Goal: Task Accomplishment & Management: Complete application form

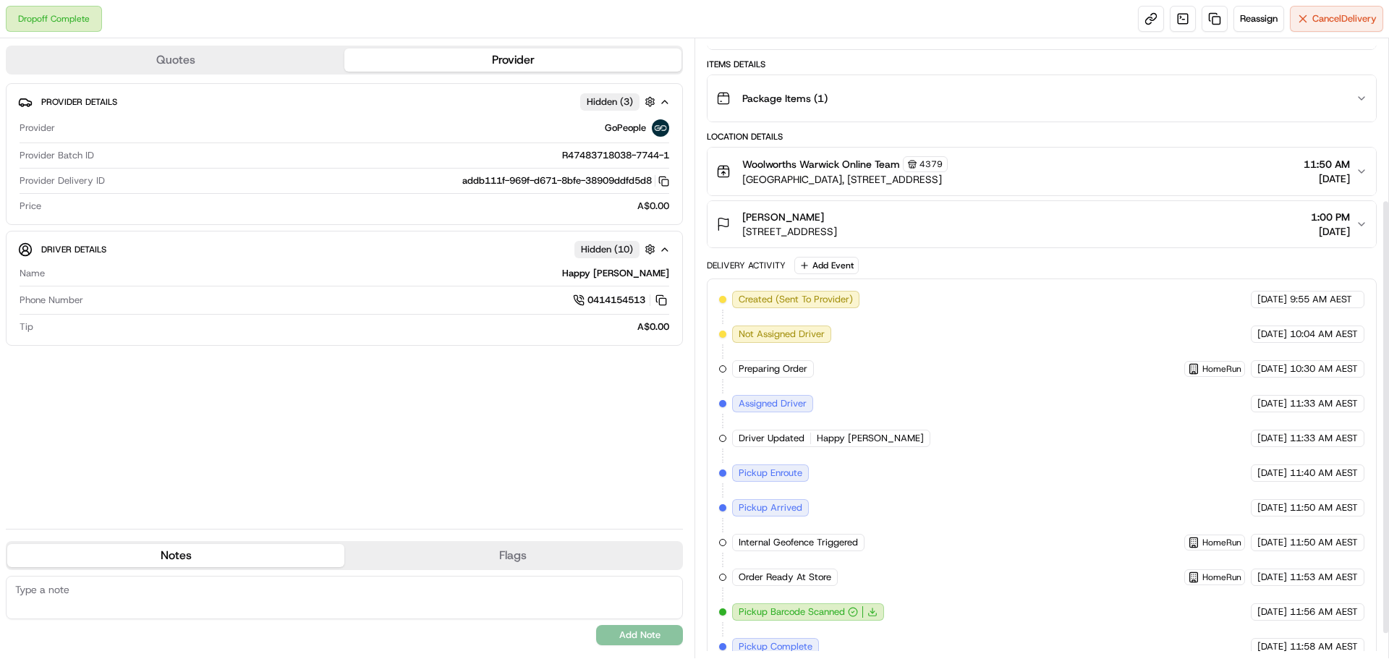
scroll to position [264, 0]
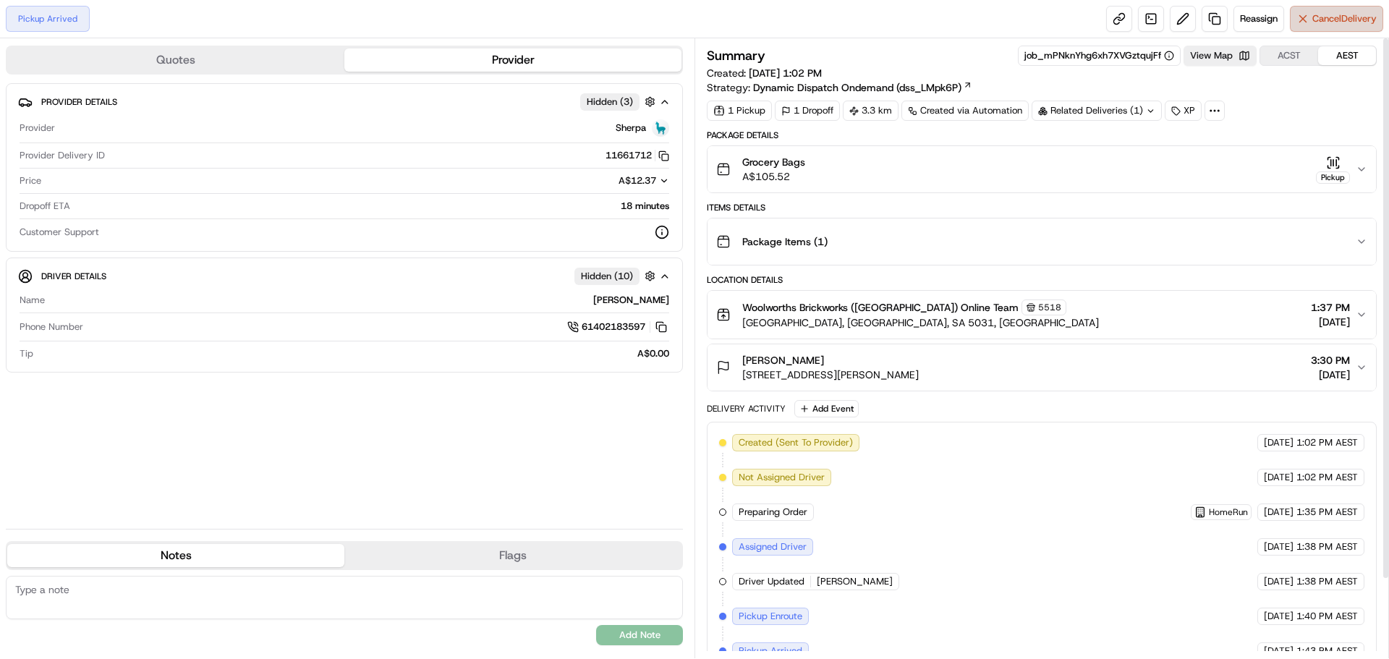
click at [1328, 25] on button "Cancel Delivery" at bounding box center [1336, 19] width 93 height 26
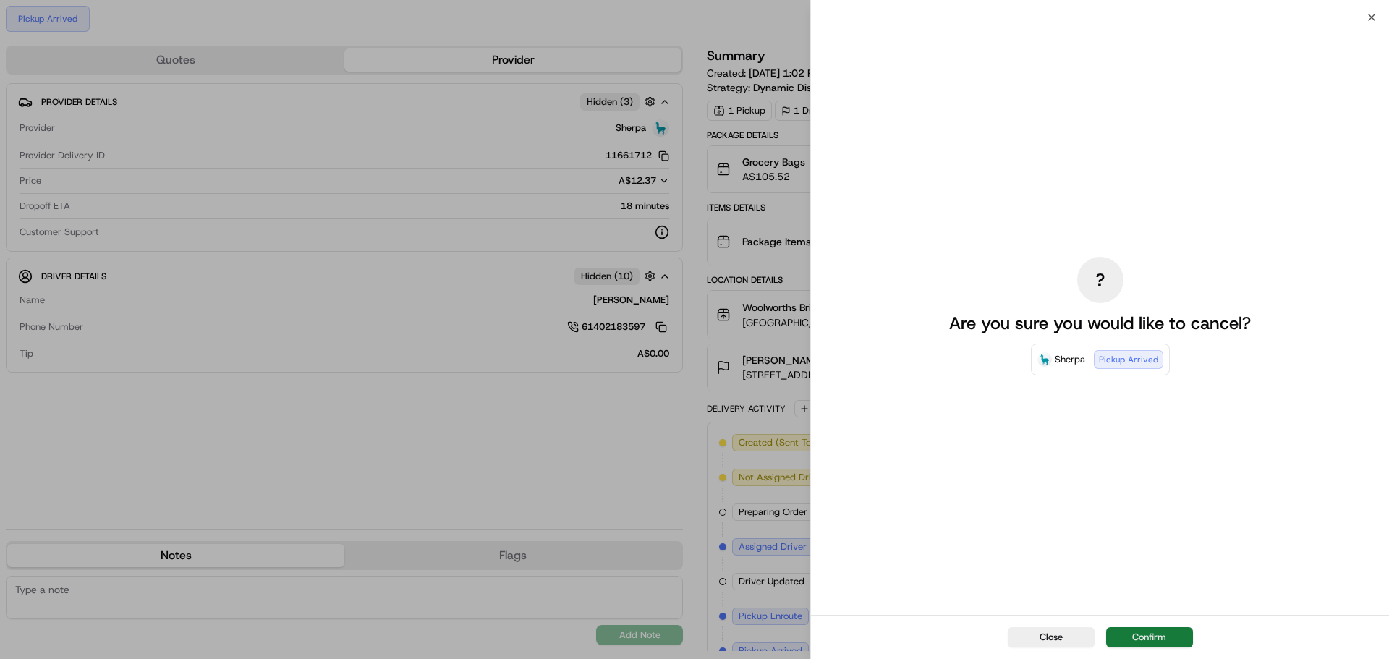
click at [1174, 637] on button "Confirm" at bounding box center [1149, 637] width 87 height 20
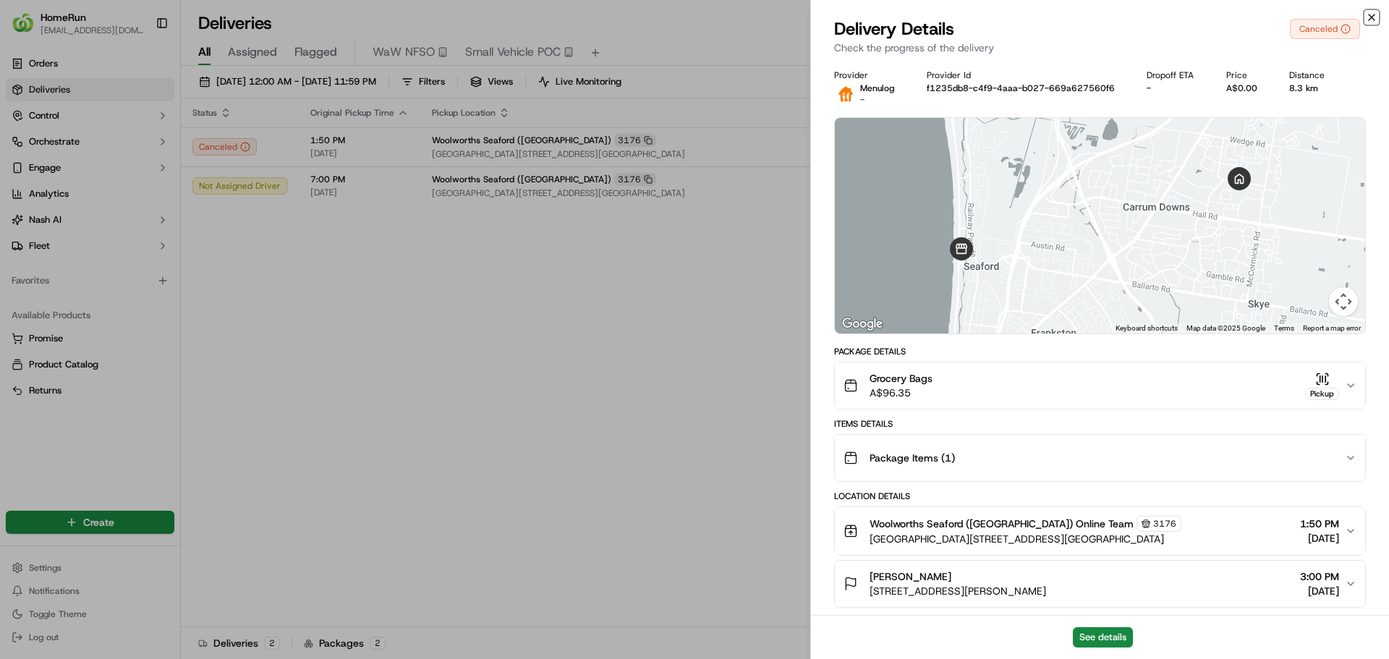
click at [1373, 13] on icon "button" at bounding box center [1372, 18] width 12 height 12
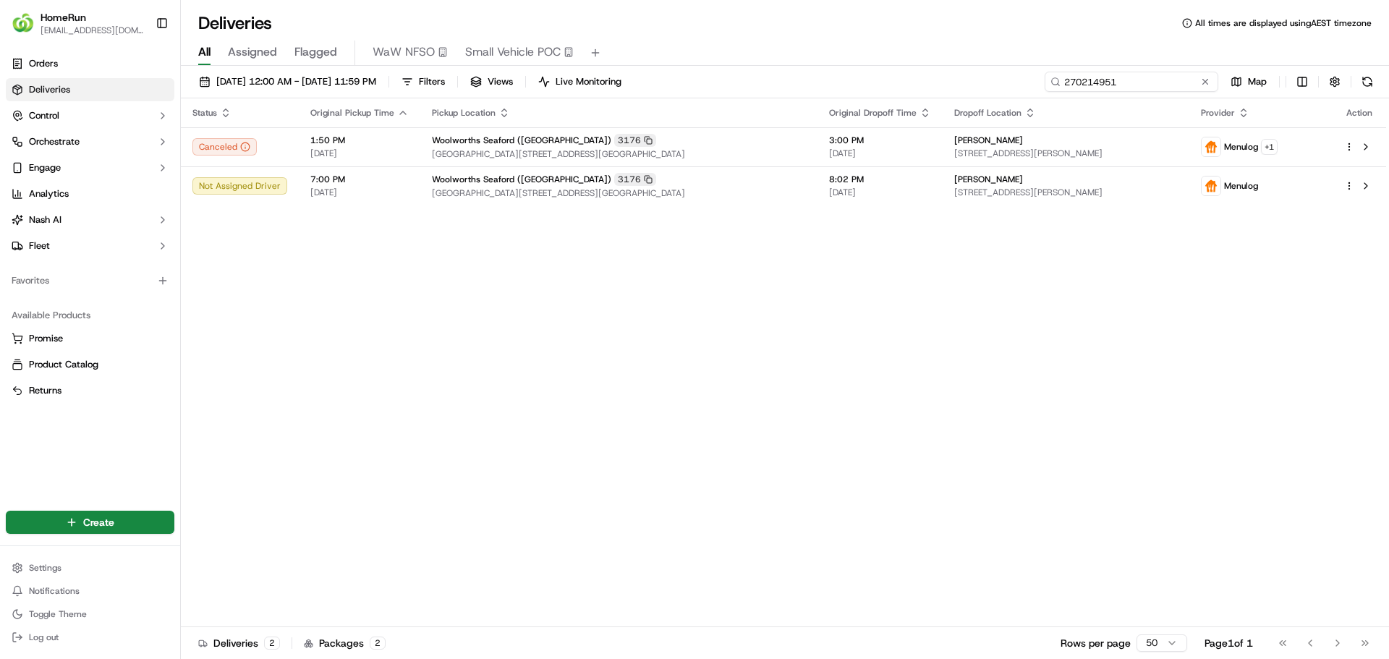
drag, startPoint x: 1175, startPoint y: 80, endPoint x: 1050, endPoint y: 85, distance: 125.3
click at [1033, 90] on div "[DATE] 12:00 AM - [DATE] 11:59 PM Filters Views Live Monitoring 270214951 Map" at bounding box center [785, 85] width 1208 height 27
paste input "36475"
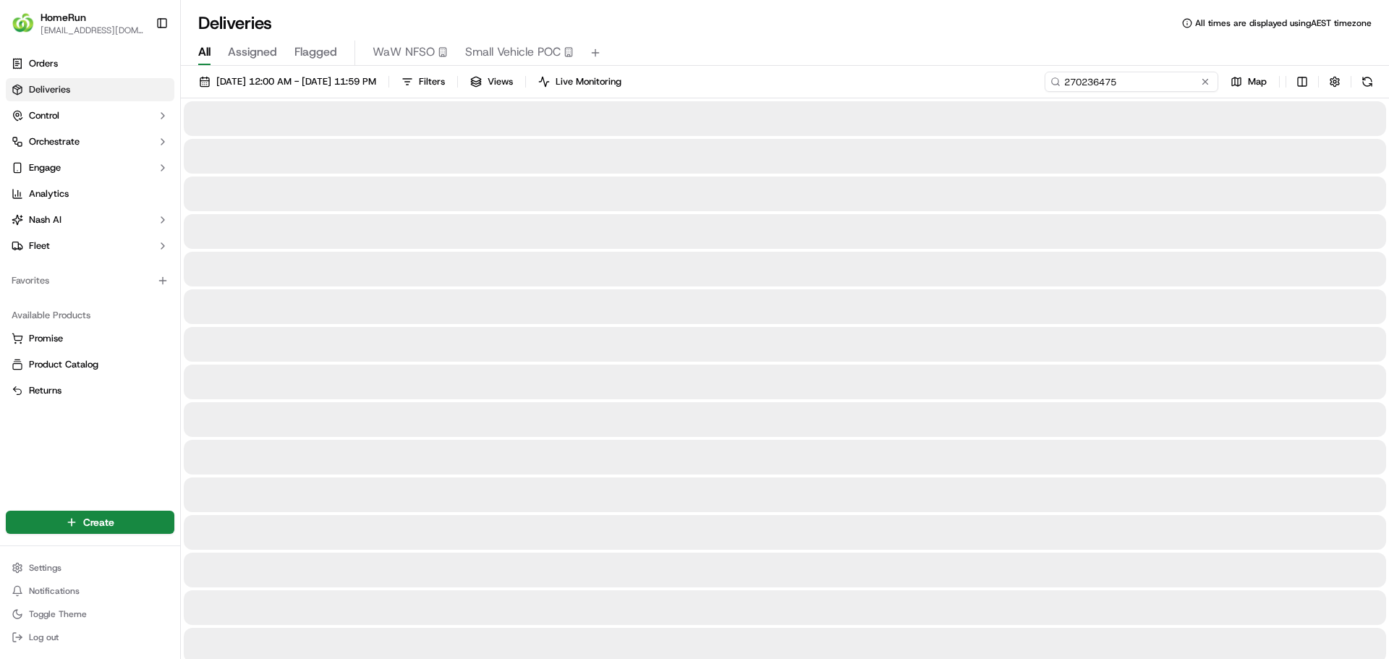
type input "270236475"
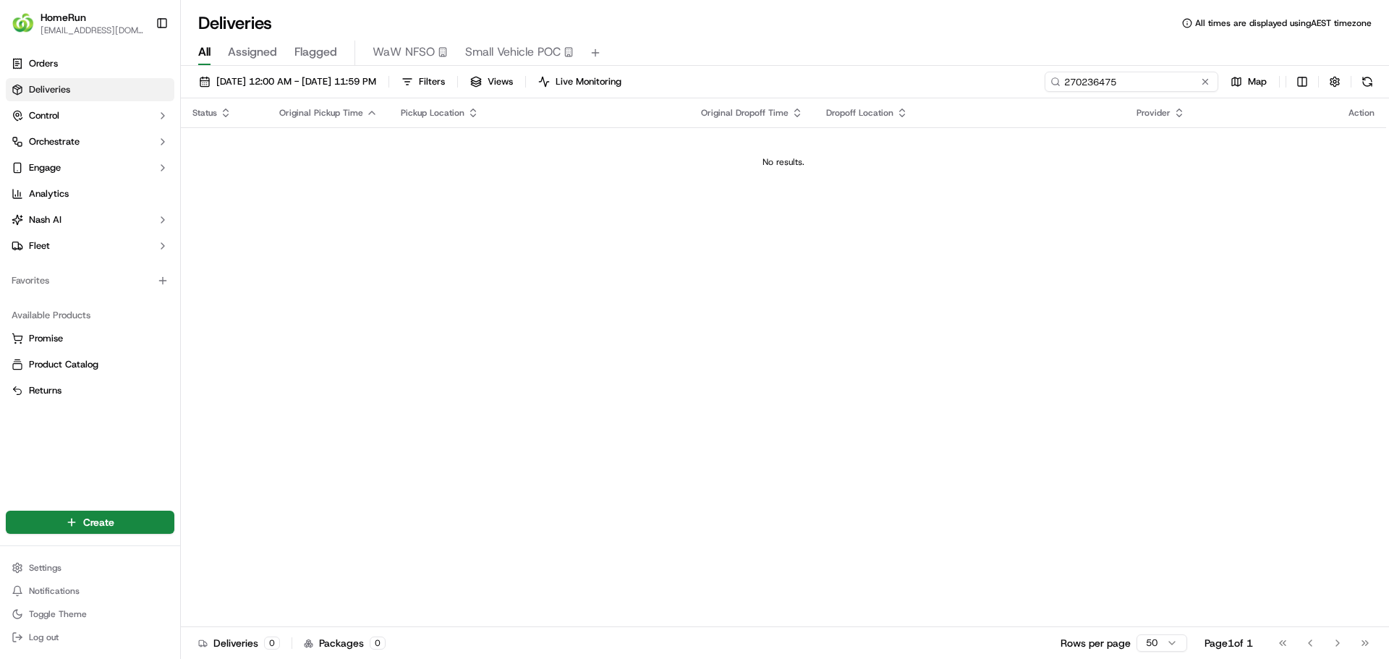
click at [1174, 85] on input "270236475" at bounding box center [1132, 82] width 174 height 20
click at [111, 525] on html "HomeRun [EMAIL_ADDRESS][DOMAIN_NAME] Toggle Sidebar Orders Deliveries Control O…" at bounding box center [694, 329] width 1389 height 659
drag, startPoint x: 229, startPoint y: 549, endPoint x: 247, endPoint y: 542, distance: 20.2
click at [230, 549] on link "Delivery" at bounding box center [261, 549] width 161 height 26
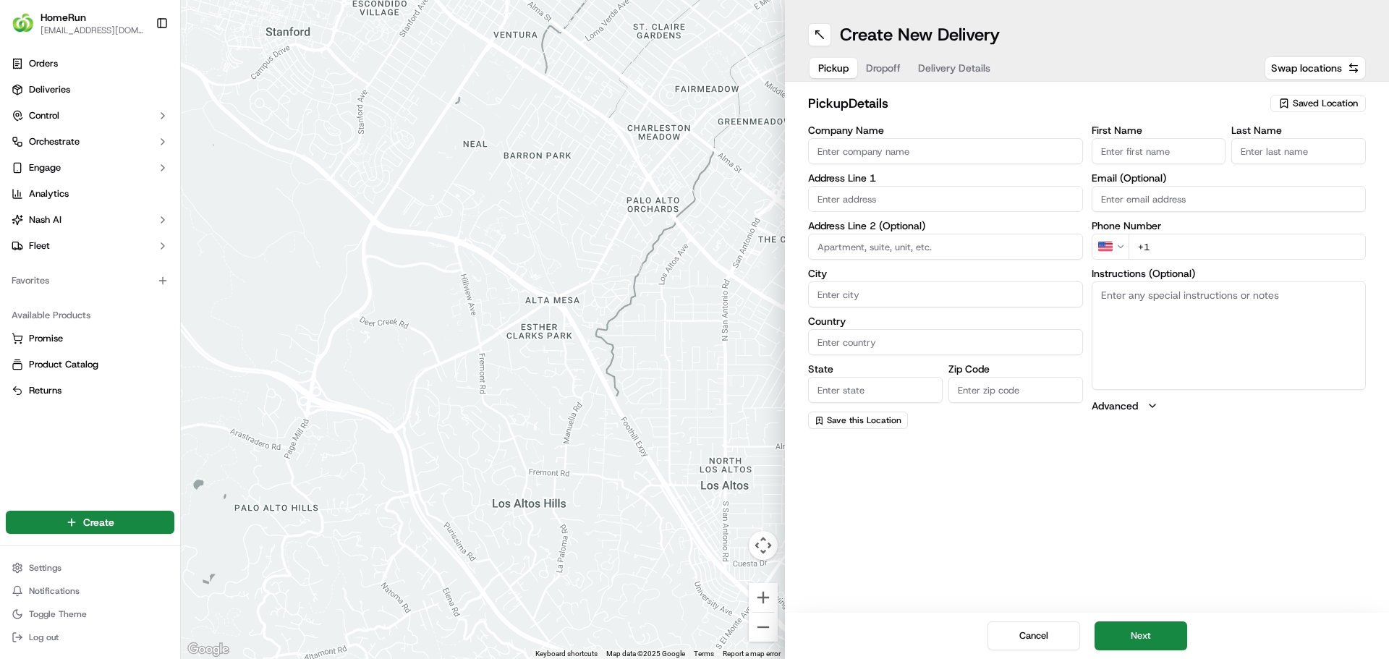
click at [1298, 108] on span "Saved Location" at bounding box center [1325, 103] width 65 height 13
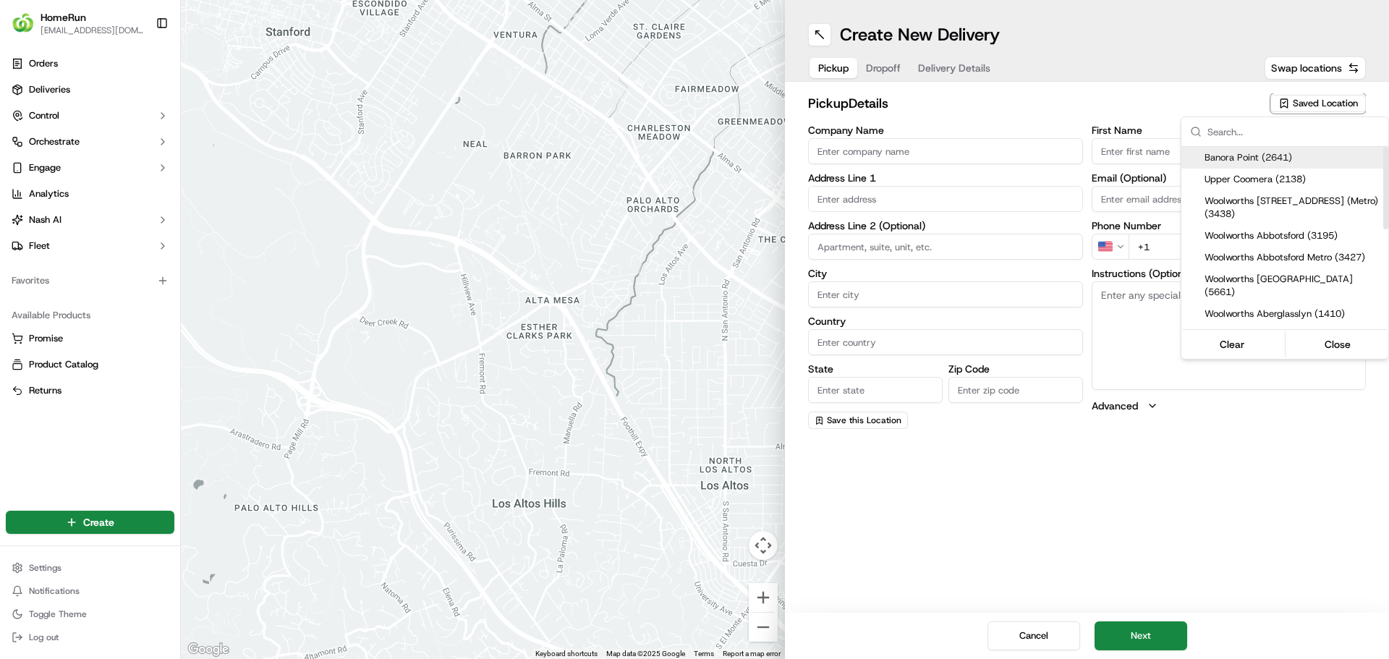
click at [1261, 140] on input "text" at bounding box center [1294, 131] width 172 height 29
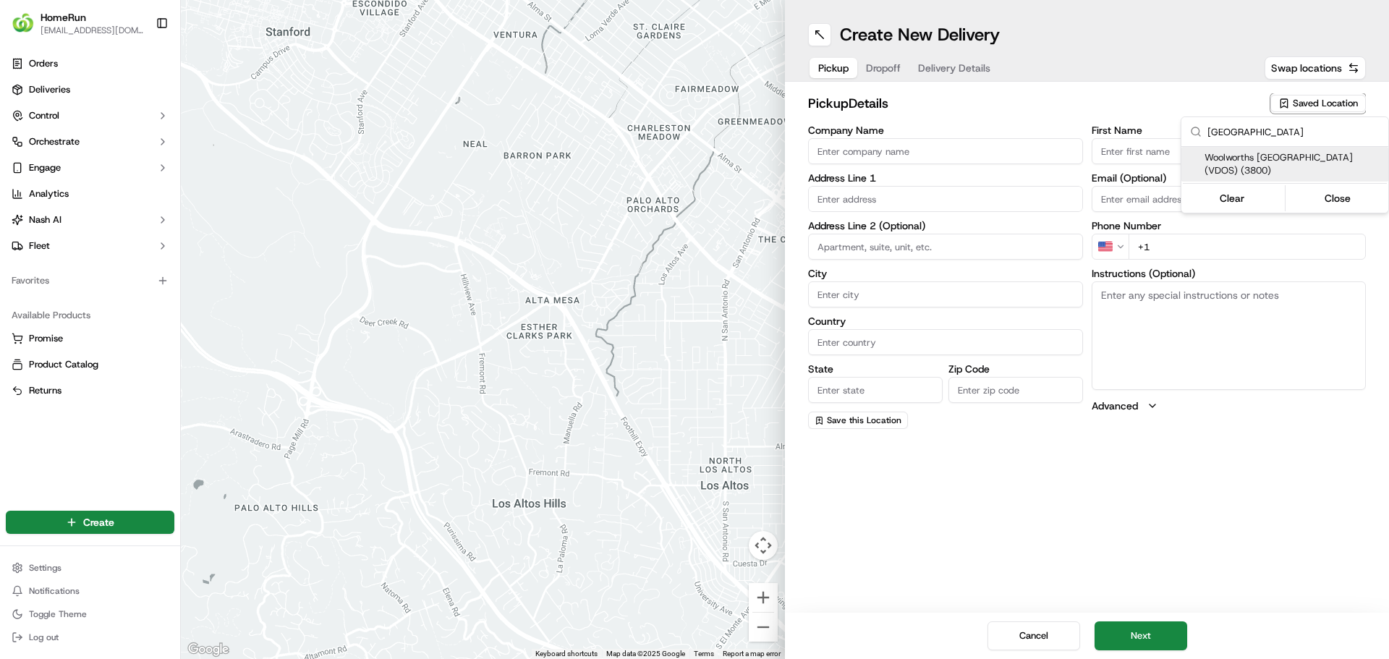
type input "[GEOGRAPHIC_DATA]"
click at [1263, 159] on span "Woolworths [GEOGRAPHIC_DATA] (VDOS) (3800)" at bounding box center [1294, 164] width 178 height 26
type input "Woolworths [GEOGRAPHIC_DATA] (VDOS)"
type input "[STREET_ADDRESS]"
type input "Braybrook"
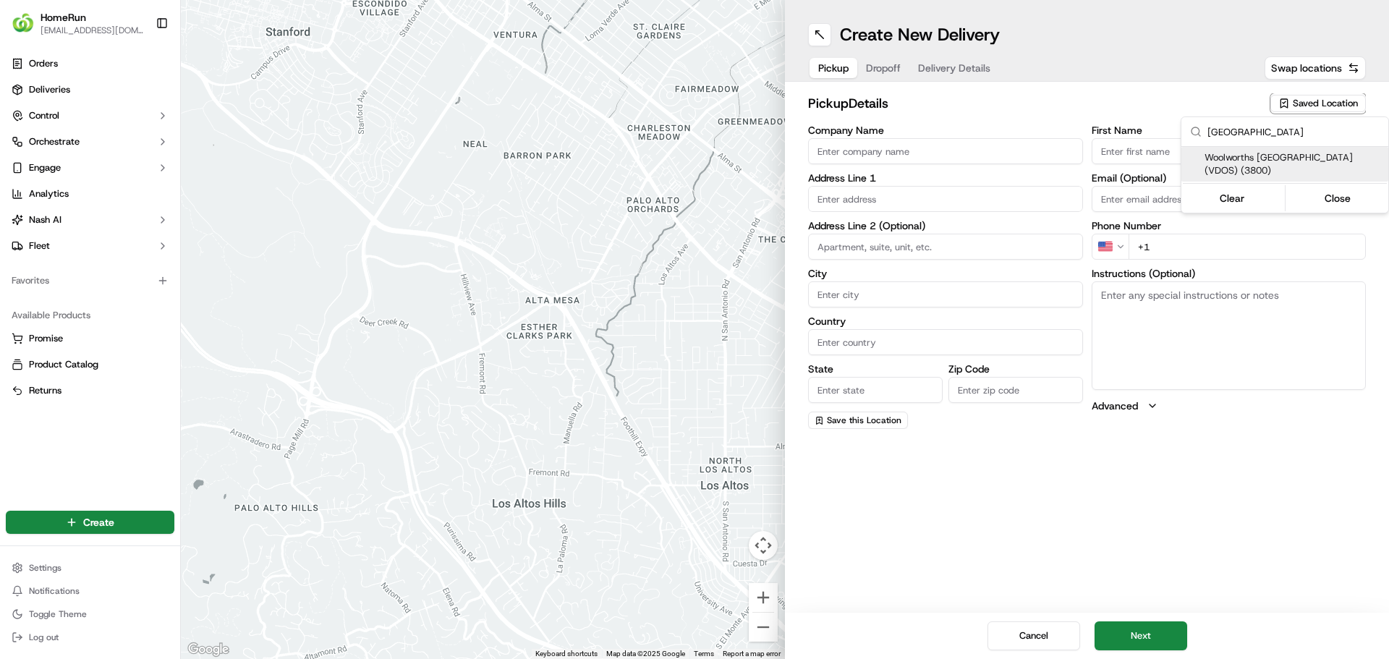
type input "AU"
type input "VIC"
type input "3019"
type input "Online"
type input "Team"
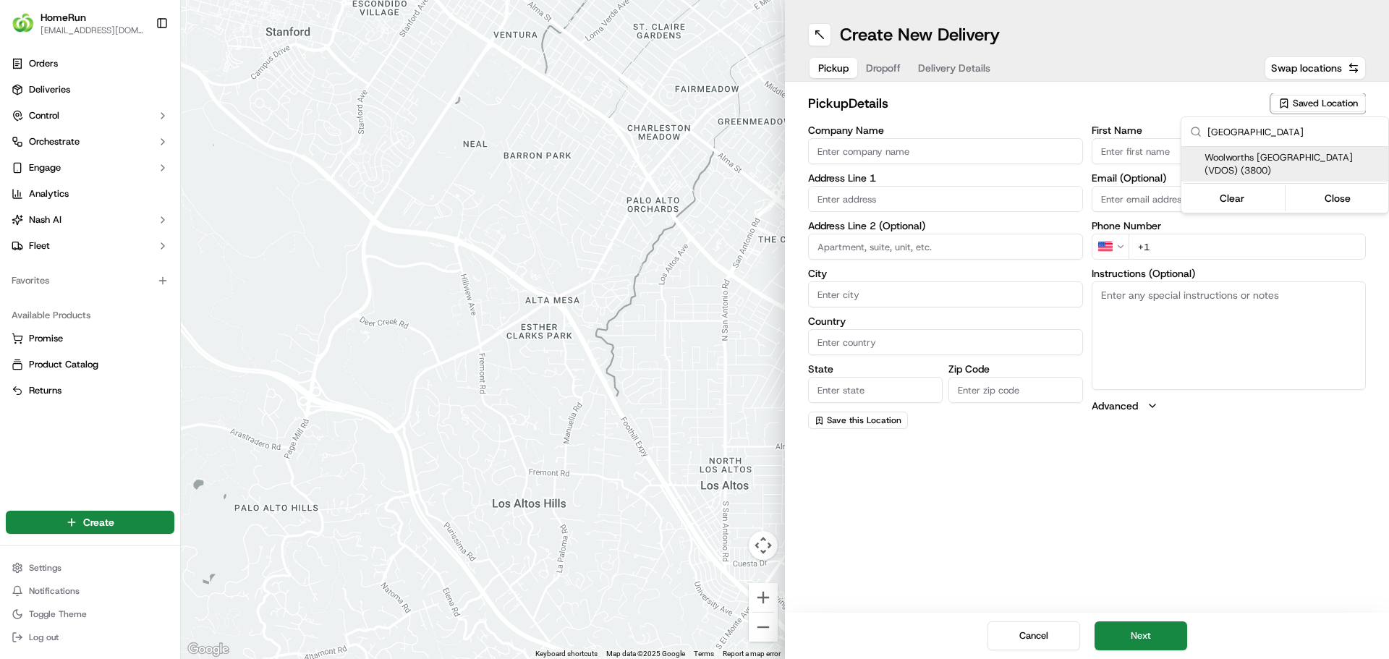
type input "[PHONE_NUMBER]"
type textarea "Store offers Direct-To-Boot Pickup. Enter the [GEOGRAPHIC_DATA] off [GEOGRAPHIC…"
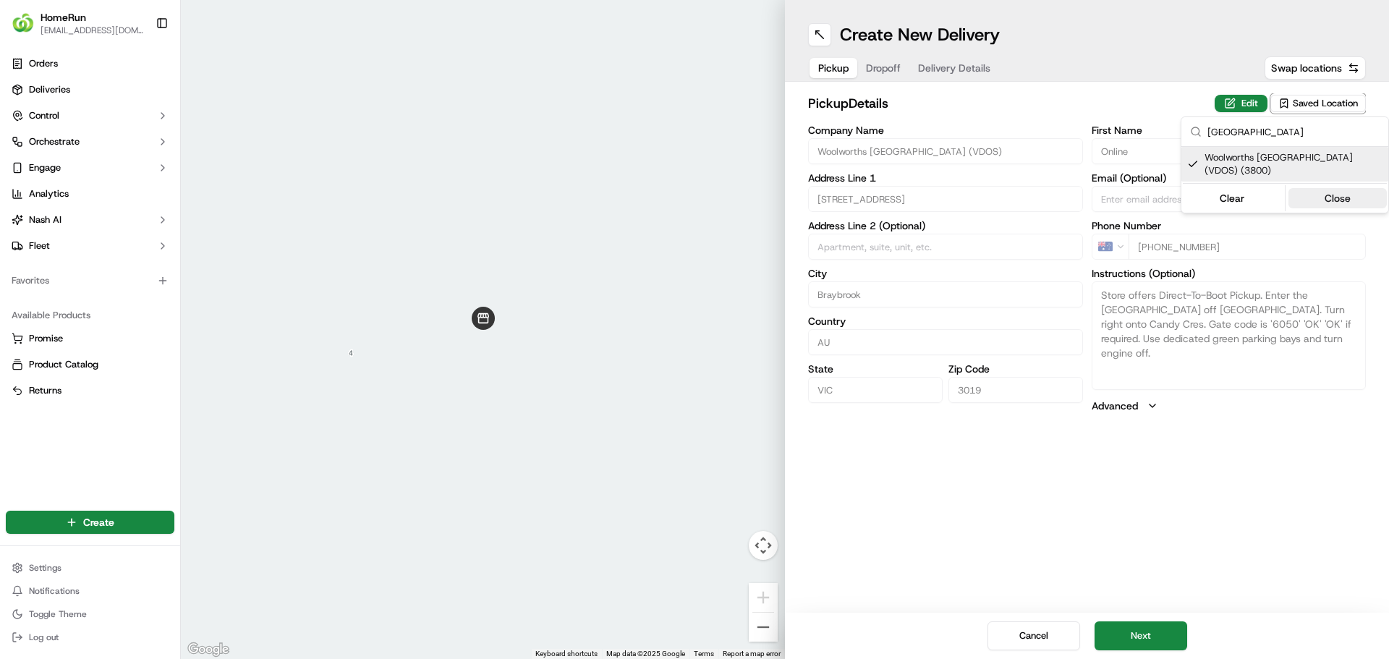
click at [1331, 202] on button "Close" at bounding box center [1338, 198] width 99 height 20
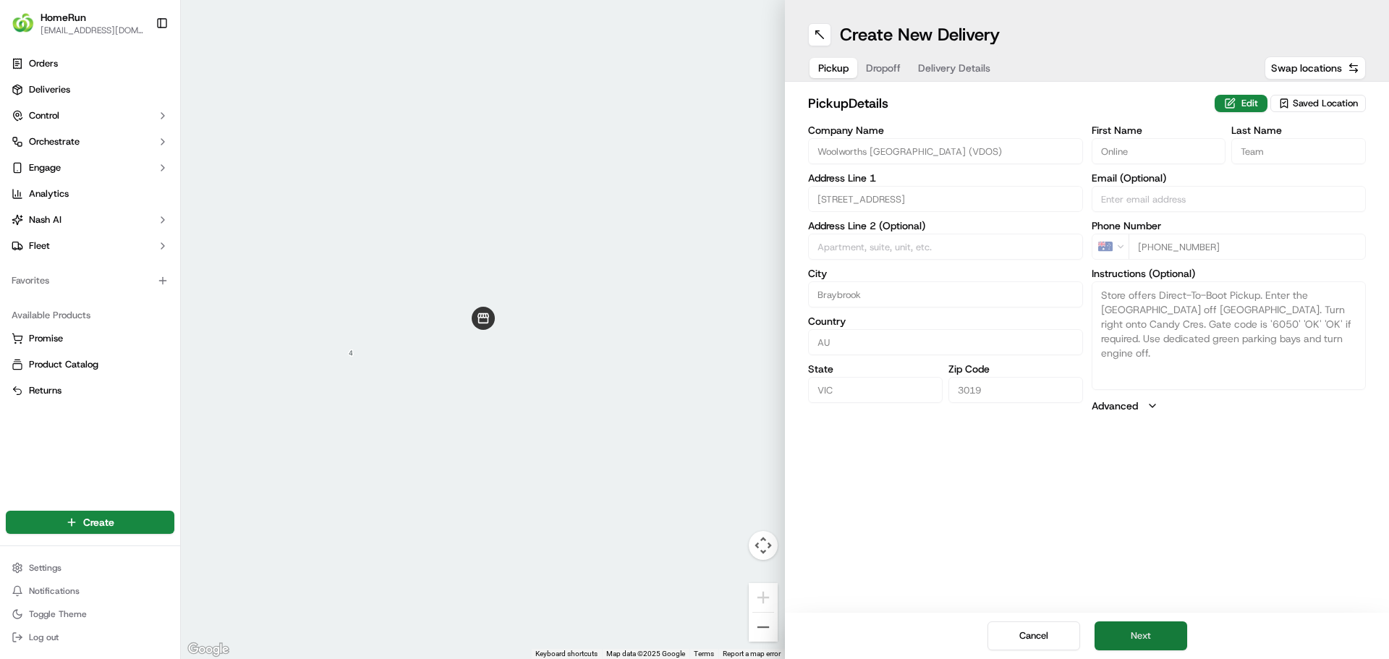
click at [1138, 638] on button "Next" at bounding box center [1141, 636] width 93 height 29
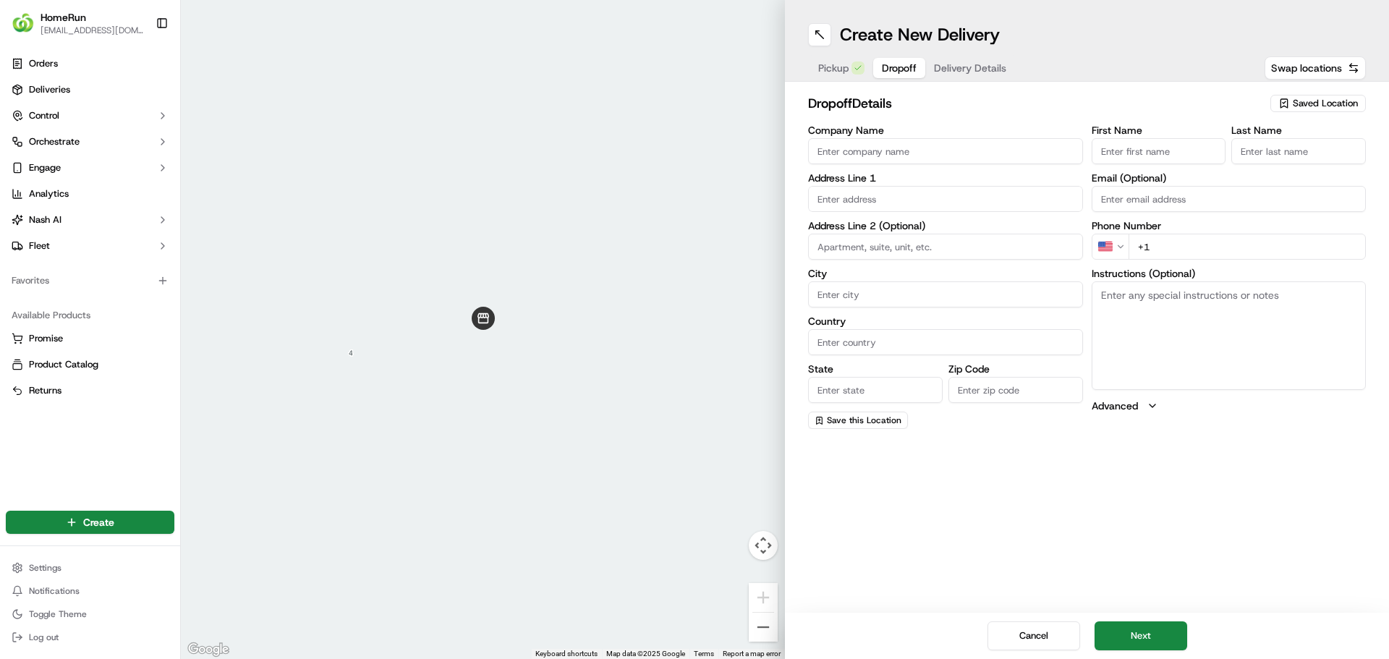
drag, startPoint x: 1114, startPoint y: 158, endPoint x: 1131, endPoint y: 150, distance: 19.4
click at [1114, 158] on input "First Name" at bounding box center [1159, 151] width 135 height 26
type input "[PERSON_NAME]"
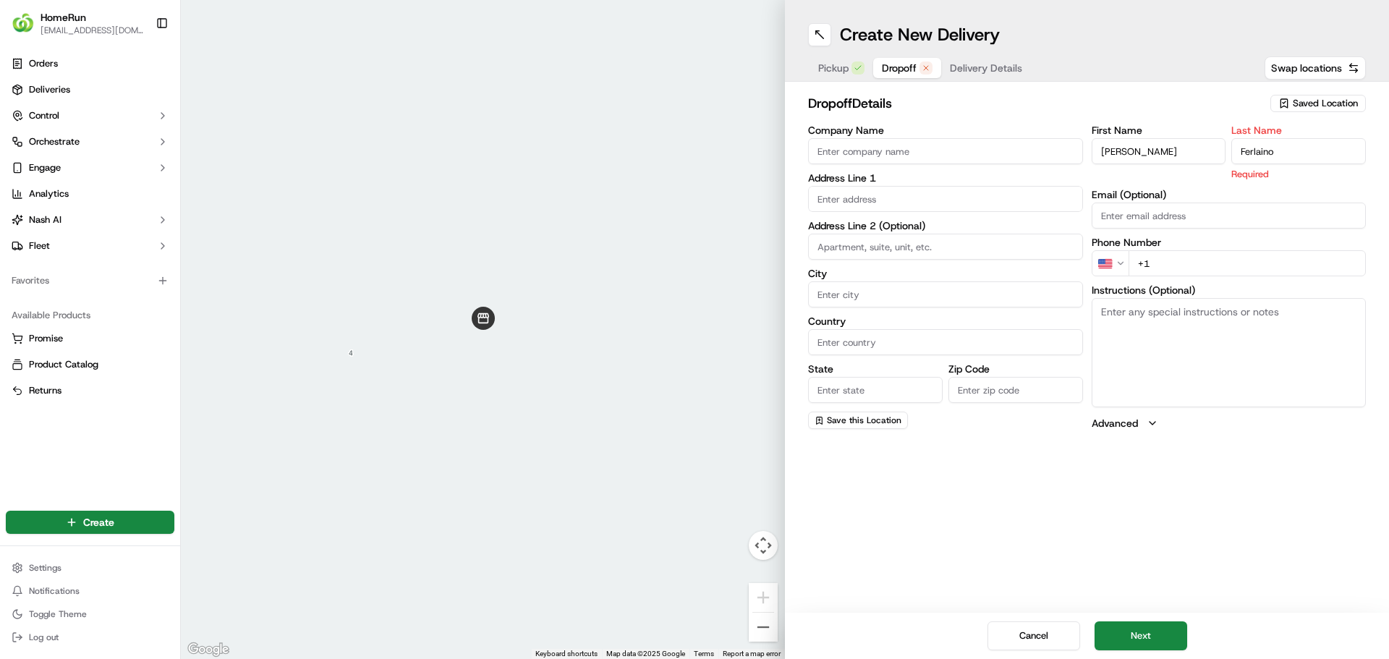
type input "Ferlaino"
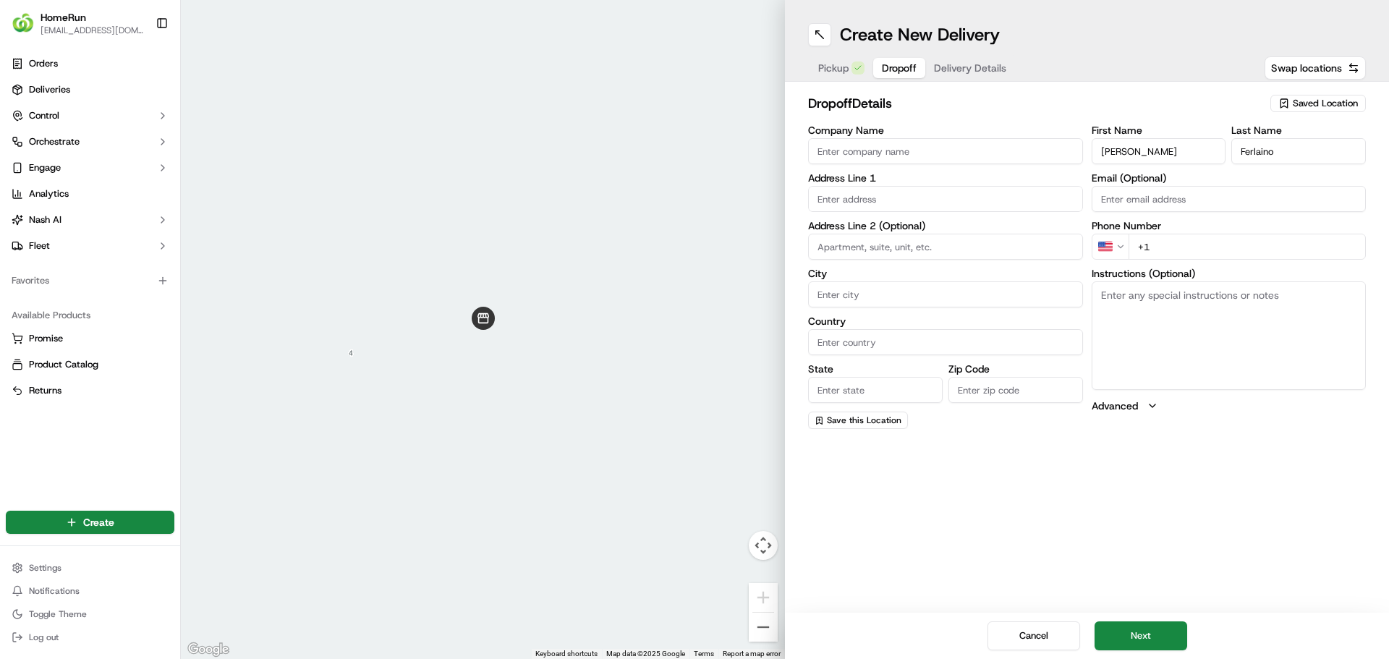
click at [868, 197] on input "text" at bounding box center [945, 199] width 275 height 26
paste input "[STREET_ADDRESS][PERSON_NAME]"
click at [953, 228] on div "[STREET_ADDRESS][PERSON_NAME]" at bounding box center [946, 230] width 268 height 22
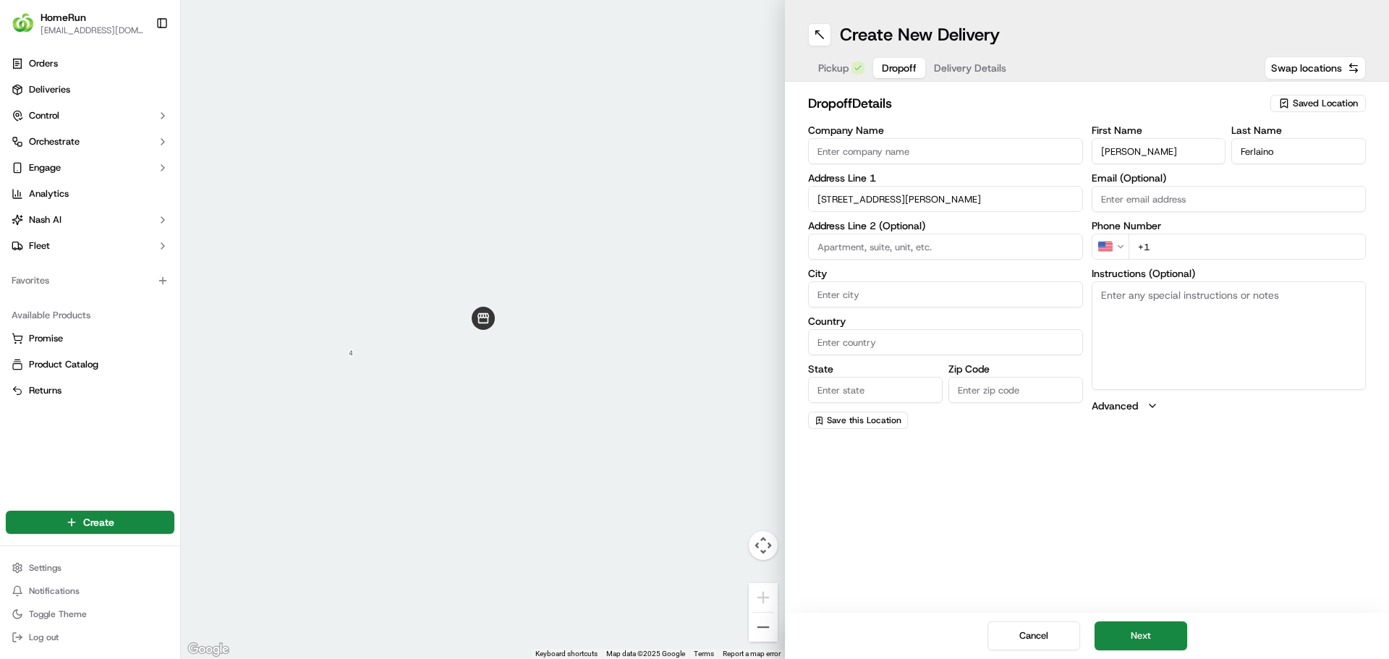
type input "[STREET_ADDRESS][PERSON_NAME]"
type input "Sunshine West"
type input "[GEOGRAPHIC_DATA]"
type input "VIC"
type input "3020"
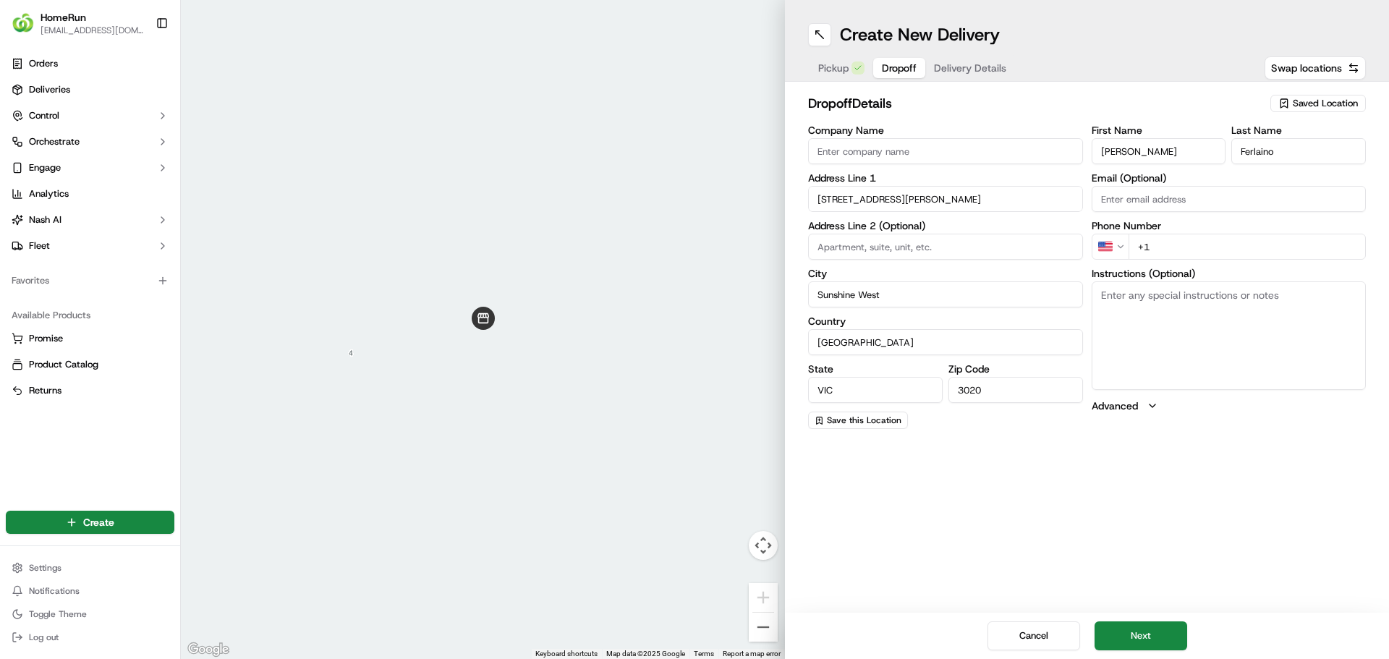
type input "[STREET_ADDRESS][PERSON_NAME]"
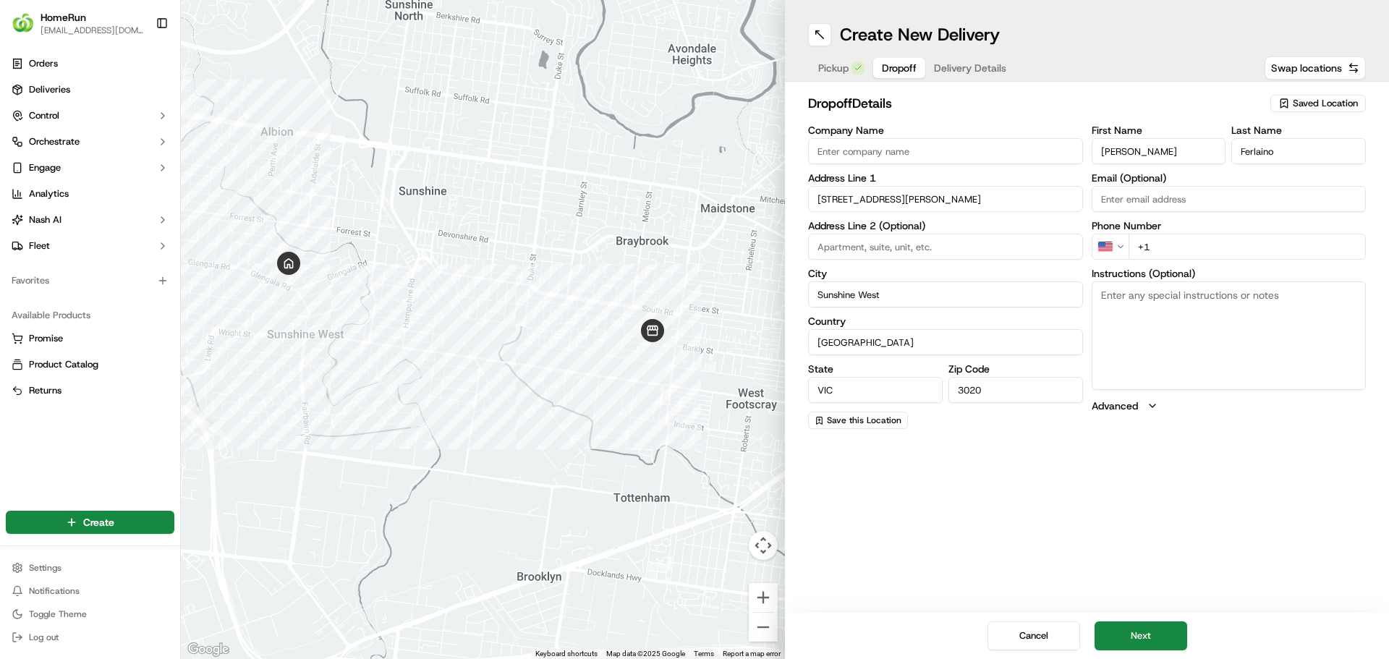
click at [1171, 325] on textarea "Instructions (Optional)" at bounding box center [1229, 335] width 275 height 109
paste textarea "WOOLIES FRESH BOOK PLS ?"
type textarea "WOOLIES FRESH BOOK PLS ?"
click at [1125, 635] on button "Next" at bounding box center [1141, 636] width 93 height 29
click at [1202, 244] on input "+1" at bounding box center [1248, 247] width 238 height 26
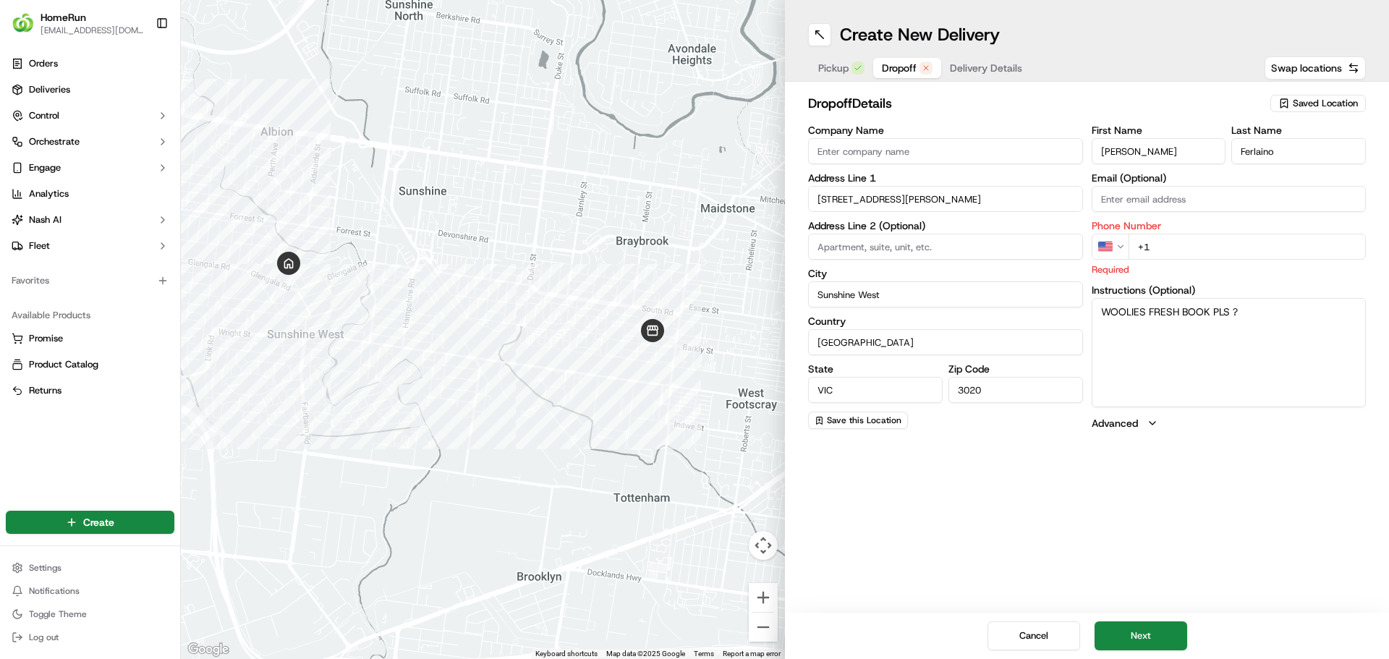
paste input "0456663062"
click at [1121, 243] on html "HomeRun [EMAIL_ADDRESS][DOMAIN_NAME] Toggle Sidebar Orders Deliveries Control O…" at bounding box center [694, 329] width 1389 height 659
click at [1183, 250] on input "+61" at bounding box center [1248, 247] width 238 height 26
paste input "0456 663 062"
type input "[PHONE_NUMBER]"
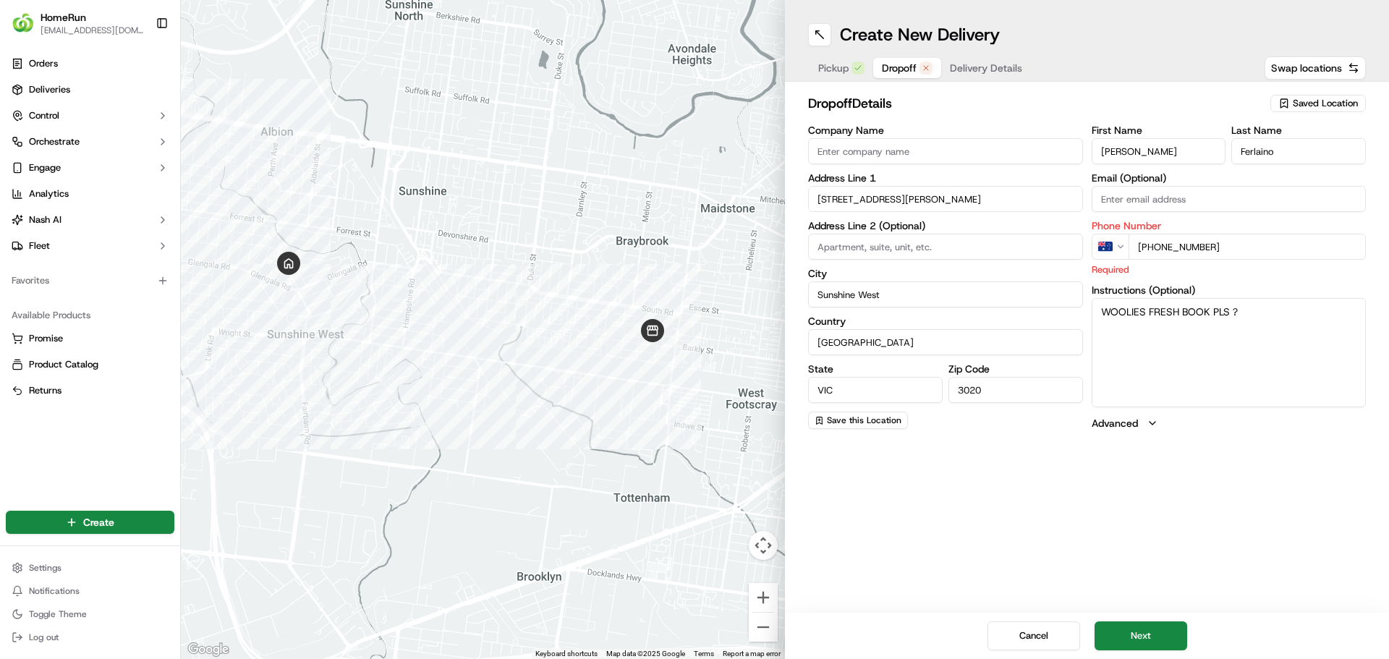
click at [1185, 373] on textarea "WOOLIES FRESH BOOK PLS ?" at bounding box center [1229, 352] width 275 height 109
click at [1157, 637] on button "Next" at bounding box center [1141, 636] width 93 height 29
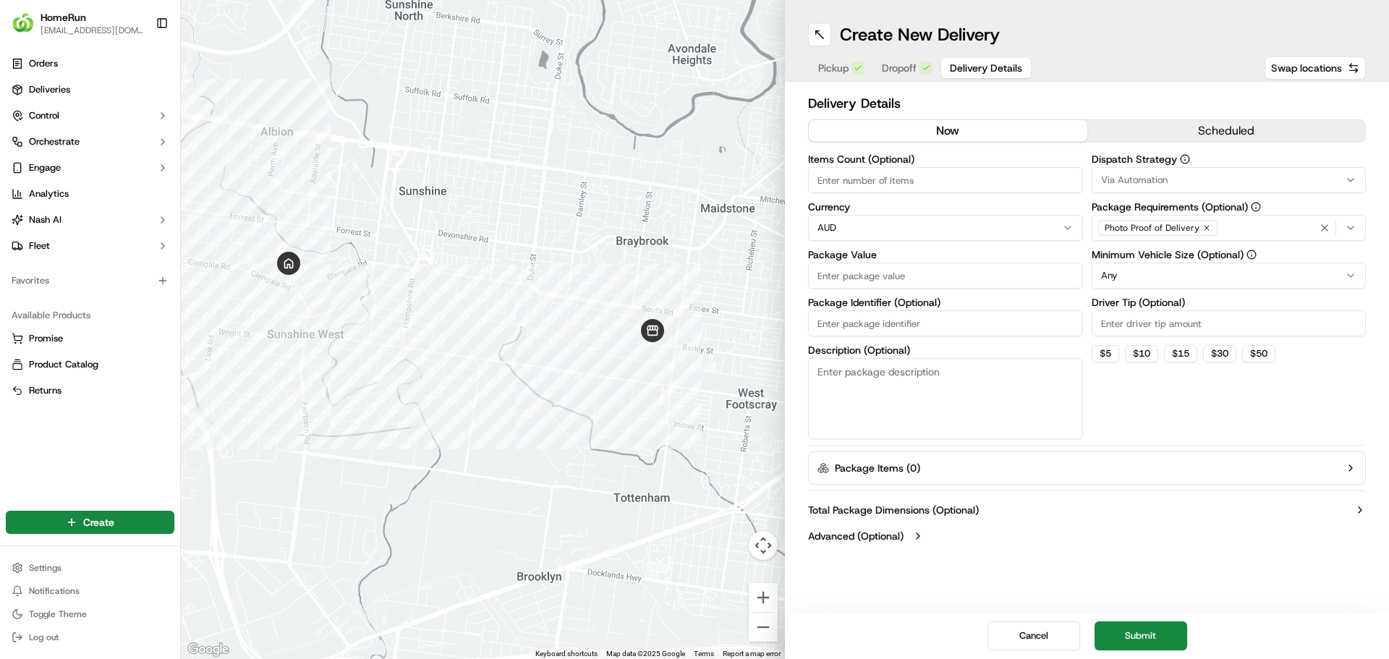
click at [840, 71] on span "Pickup" at bounding box center [833, 68] width 30 height 14
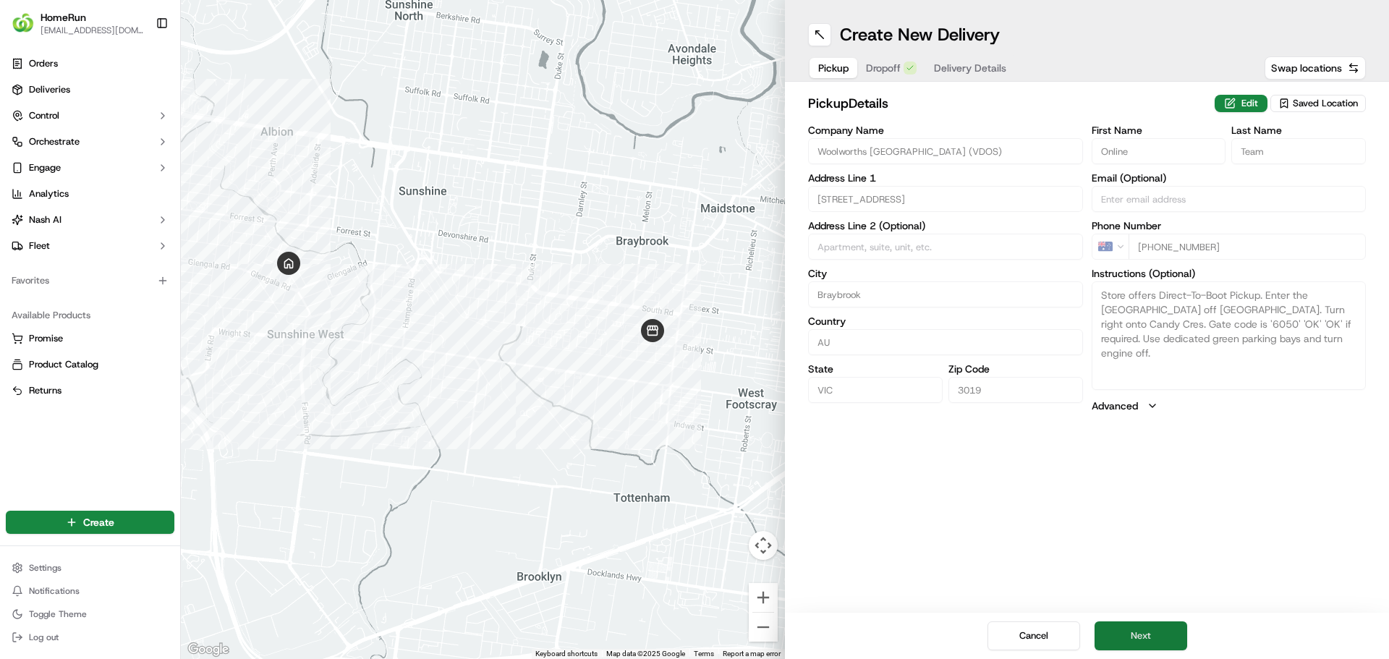
click at [1142, 629] on button "Next" at bounding box center [1141, 636] width 93 height 29
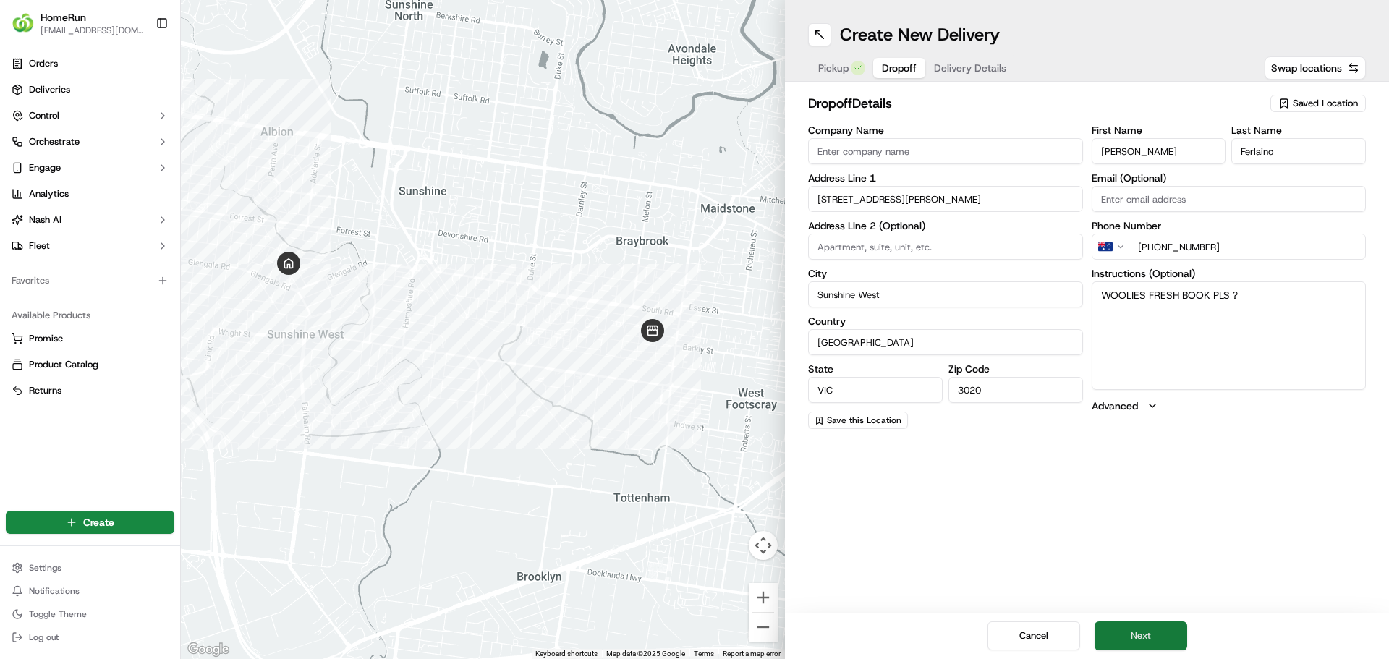
click at [1144, 628] on button "Next" at bounding box center [1141, 636] width 93 height 29
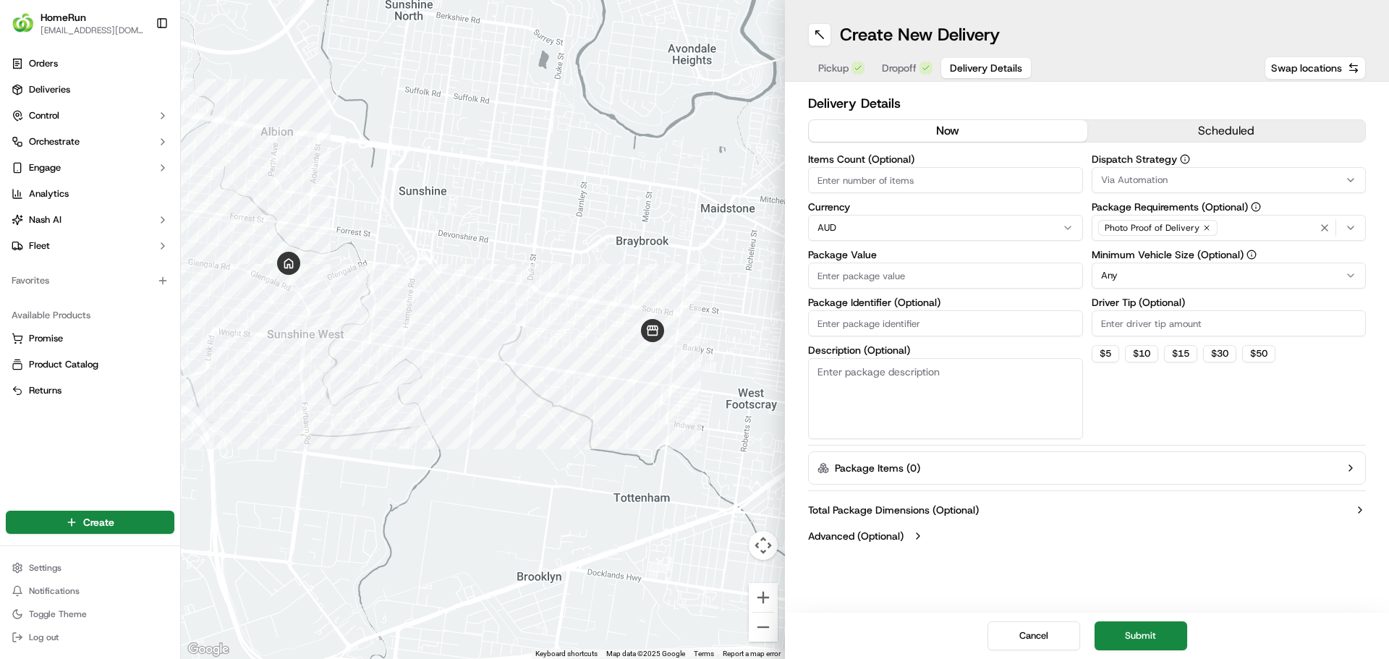
click at [946, 175] on input "Items Count (Optional)" at bounding box center [945, 180] width 275 height 26
type input "8"
click at [1010, 210] on label "Currency" at bounding box center [945, 207] width 275 height 10
click at [1001, 280] on input "Package Value" at bounding box center [945, 276] width 275 height 26
click at [951, 280] on input "Package Value" at bounding box center [945, 276] width 275 height 26
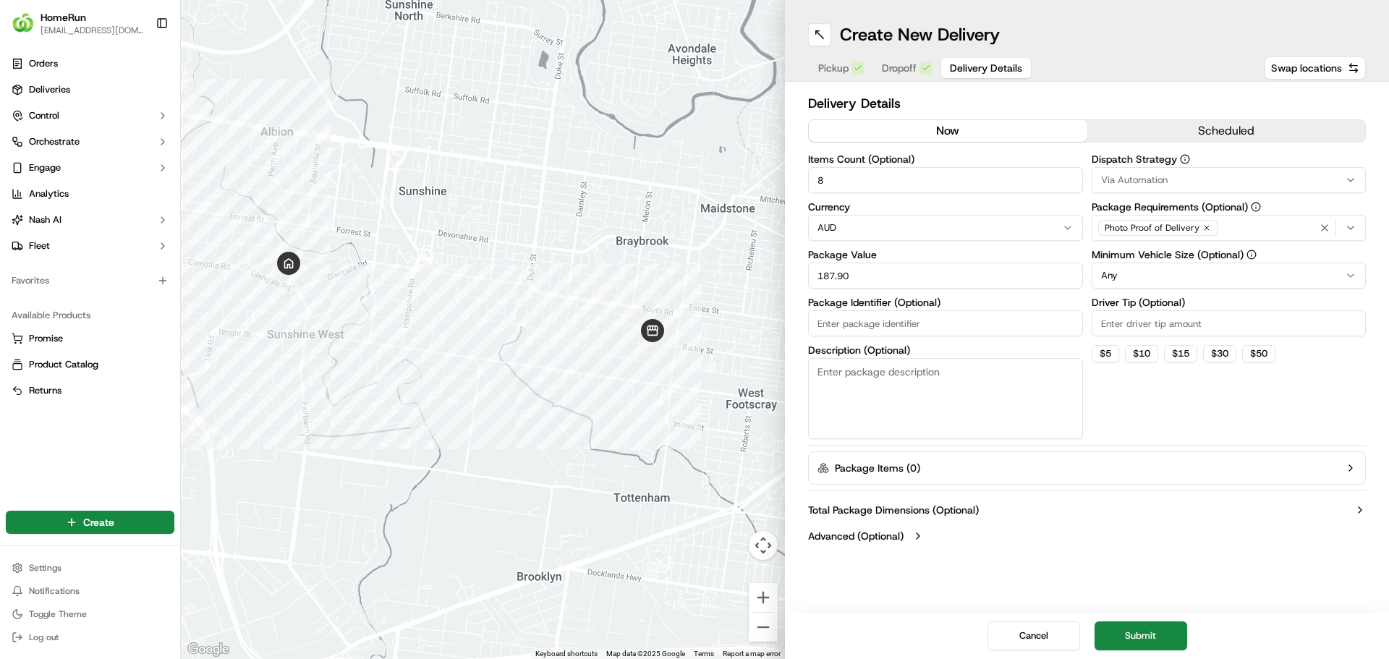
type input "187.90"
click at [912, 320] on input "Package Identifier (Optional)" at bounding box center [945, 323] width 275 height 26
click at [922, 327] on input "Package Identifier (Optional)" at bounding box center [945, 323] width 275 height 26
paste input "270236475"
type input "270236475"
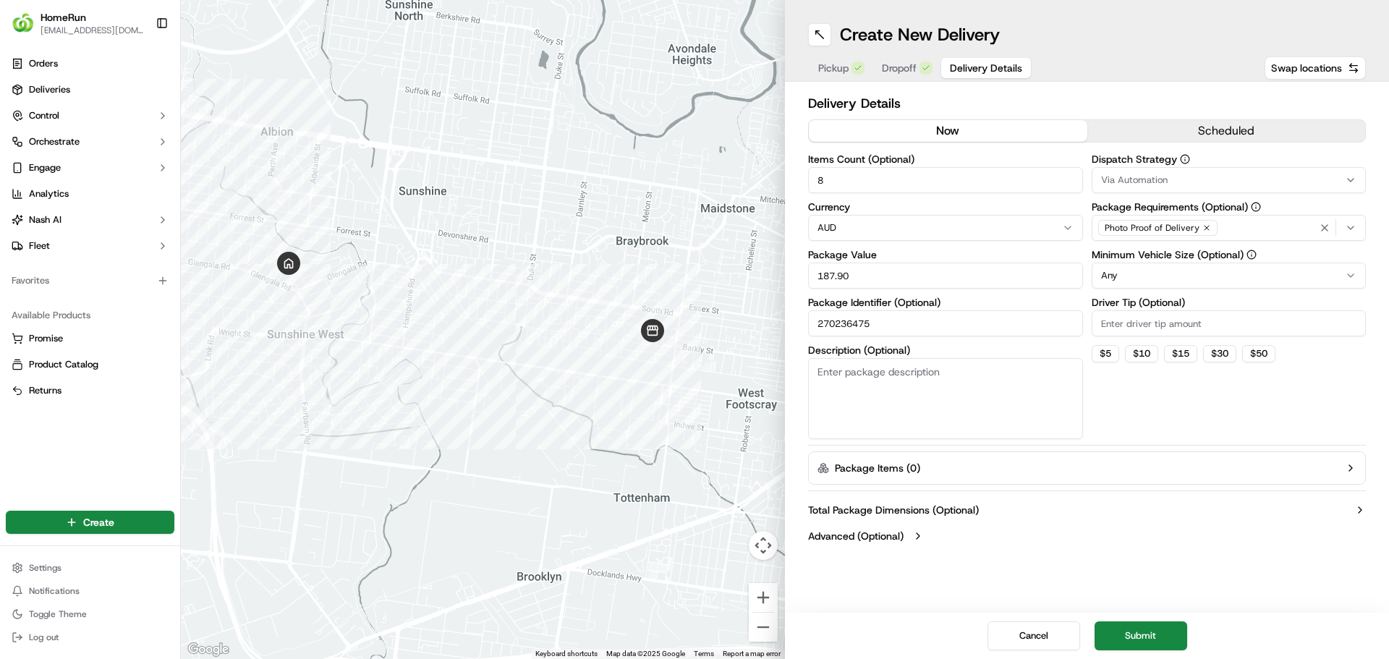
click at [1181, 401] on div "Dispatch Strategy Via Automation Package Requirements (Optional) Photo Proof of…" at bounding box center [1229, 296] width 275 height 285
